Goal: Task Accomplishment & Management: Manage account settings

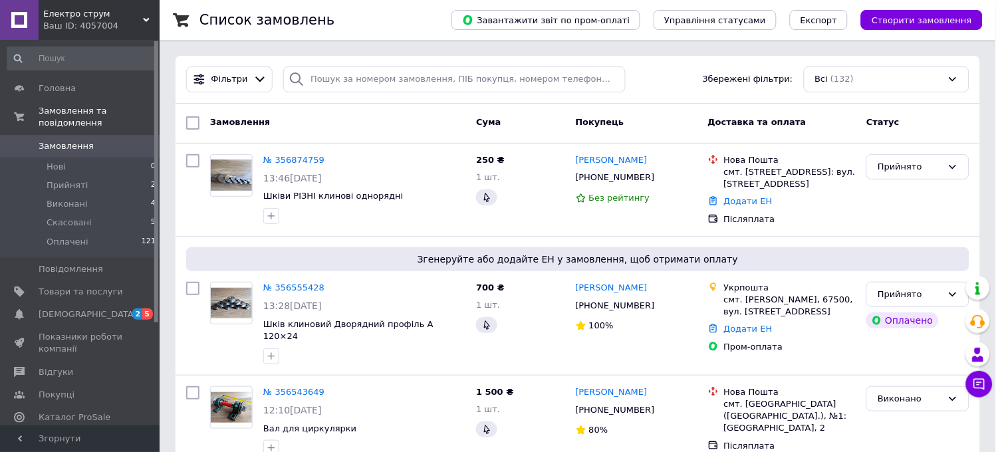
click at [73, 140] on span "Замовлення" at bounding box center [66, 146] width 55 height 12
click at [461, 259] on span "Згенеруйте або додайте ЕН у замовлення, щоб отримати оплату" at bounding box center [577, 259] width 772 height 13
click at [279, 288] on link "№ 356555428" at bounding box center [293, 287] width 61 height 10
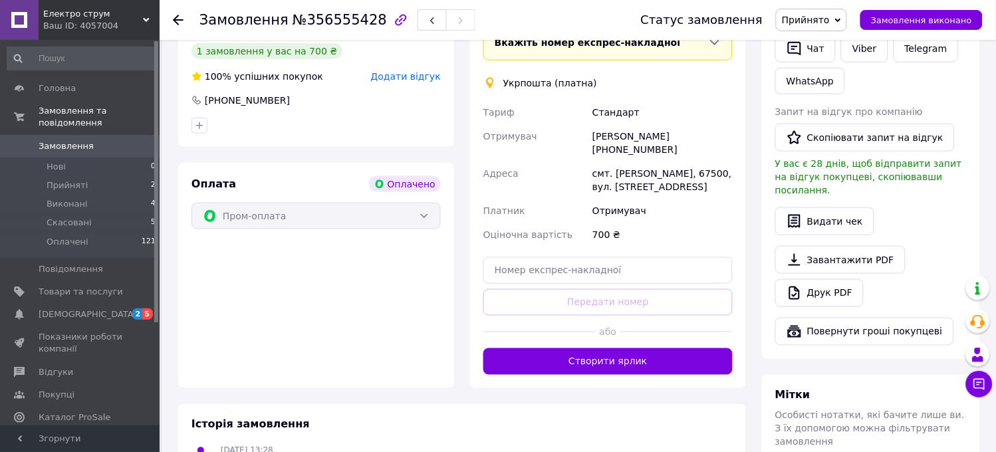
scroll to position [295, 0]
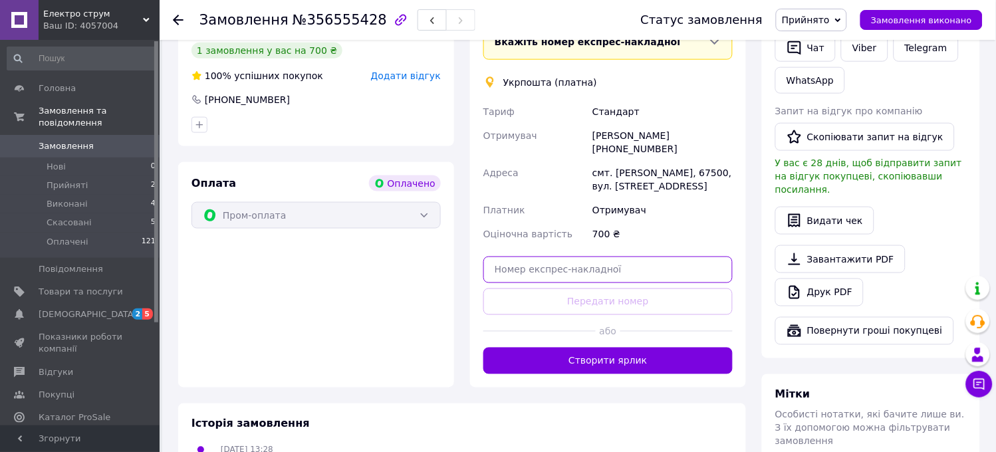
click at [535, 270] on input "text" at bounding box center [607, 270] width 249 height 27
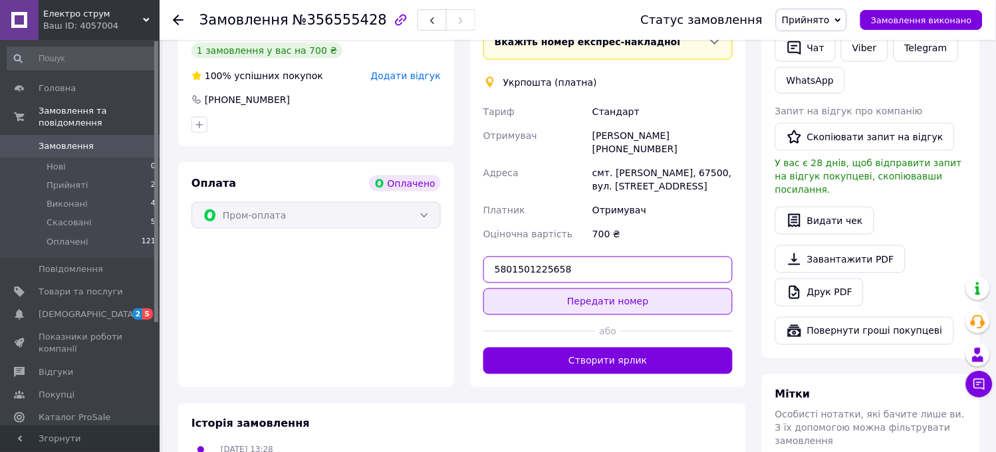
type input "5801501225658"
click at [559, 299] on button "Передати номер" at bounding box center [607, 301] width 249 height 27
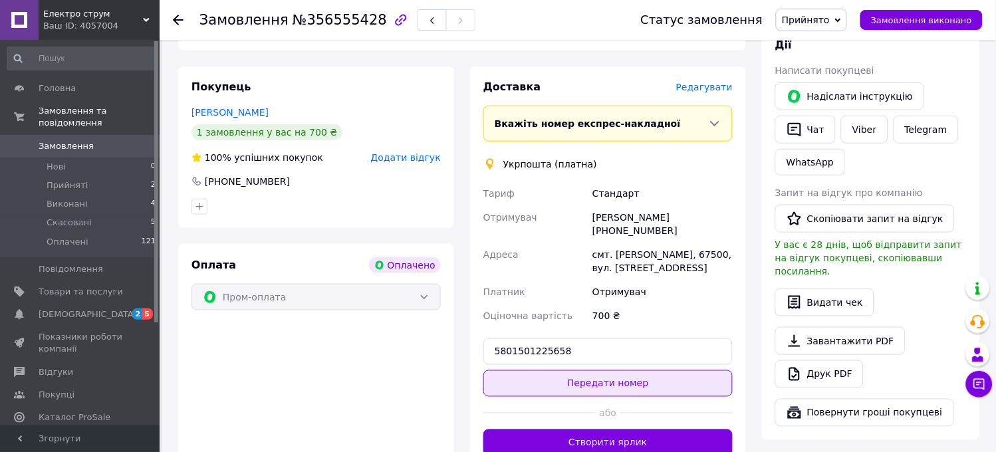
scroll to position [148, 0]
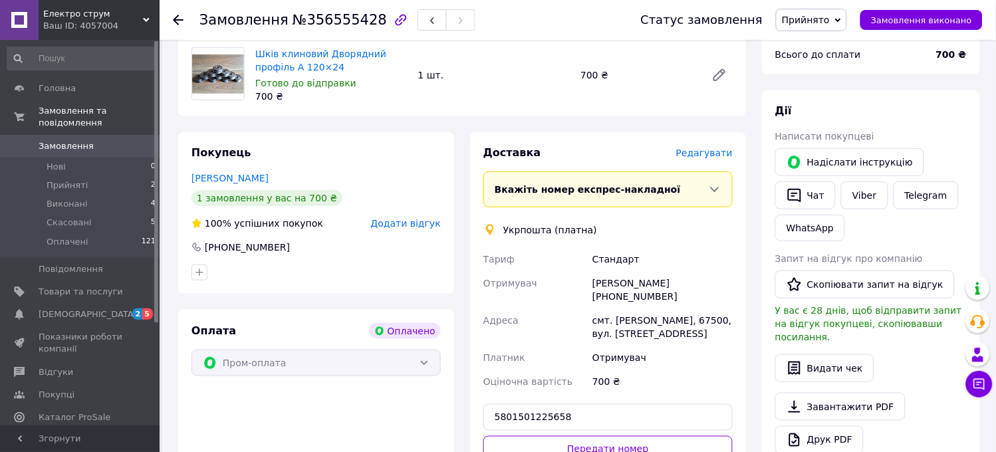
click at [80, 140] on span "Замовлення" at bounding box center [66, 146] width 55 height 12
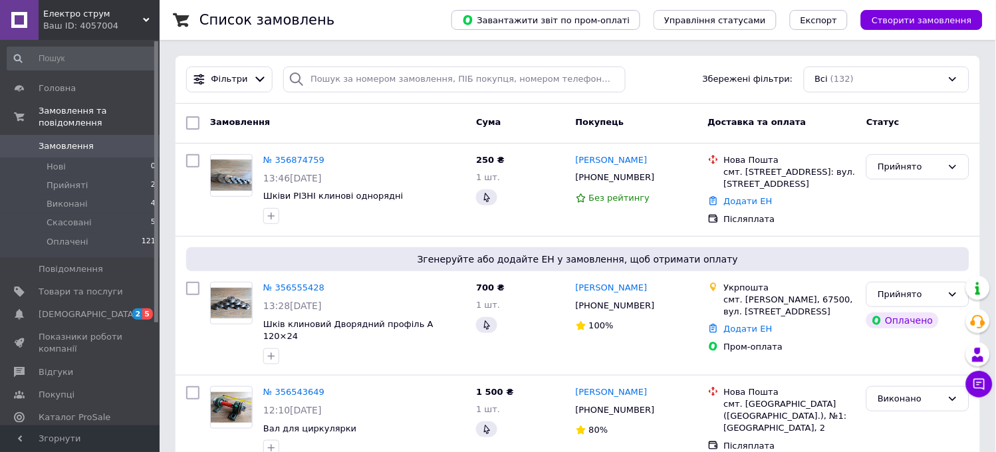
click at [64, 140] on span "Замовлення" at bounding box center [66, 146] width 55 height 12
